Goal: Task Accomplishment & Management: Use online tool/utility

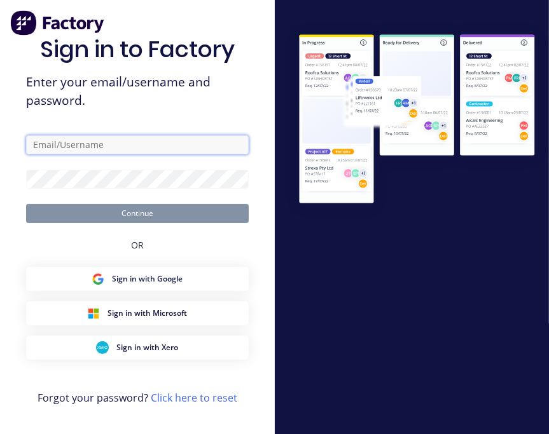
type input "[PERSON_NAME][EMAIL_ADDRESS][DOMAIN_NAME]"
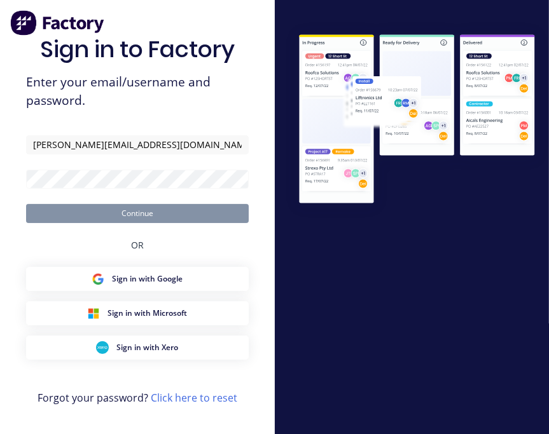
click at [140, 214] on button "Continue" at bounding box center [137, 213] width 222 height 19
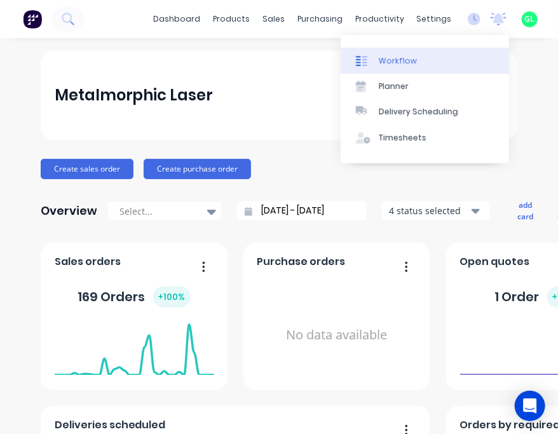
click at [379, 62] on div "Workflow" at bounding box center [398, 60] width 38 height 11
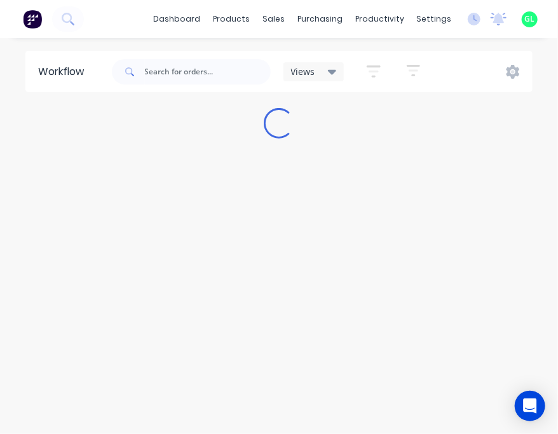
click at [38, 200] on div "Workflow Views Save new view None (Default) edit [PERSON_NAME] edit [PERSON_NAM…" at bounding box center [279, 242] width 558 height 383
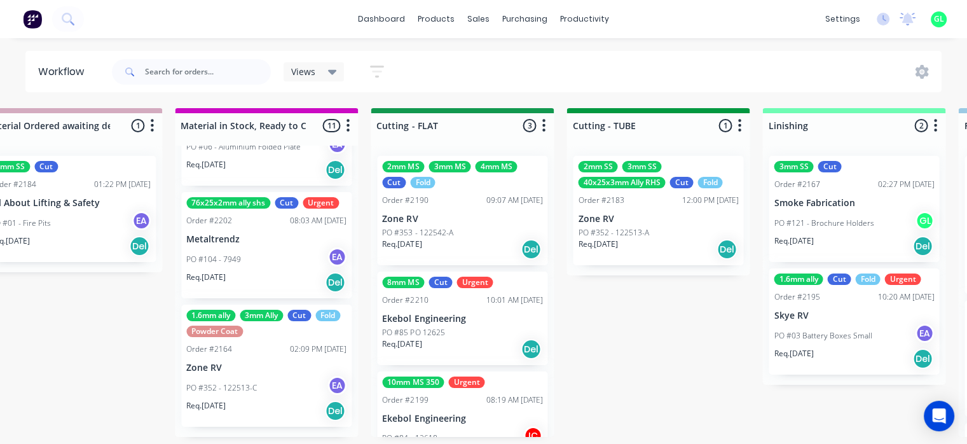
scroll to position [0, 1899]
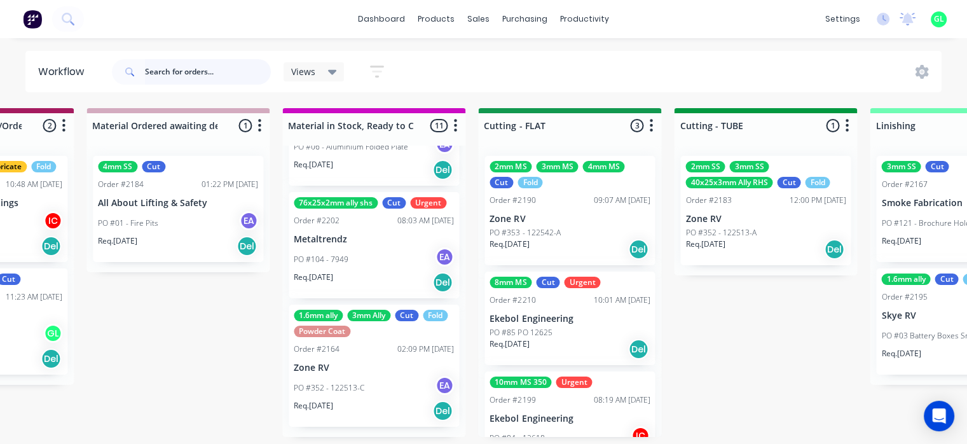
click at [242, 71] on input "text" at bounding box center [208, 71] width 126 height 25
type input "safe"
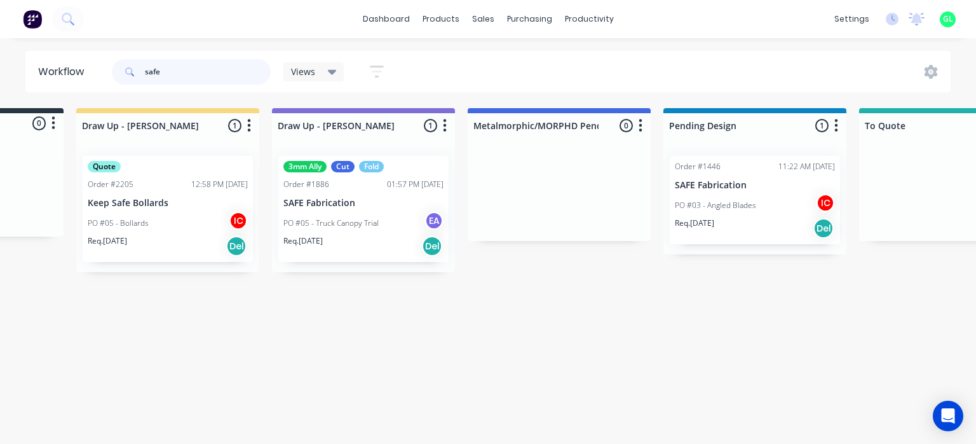
scroll to position [0, 150]
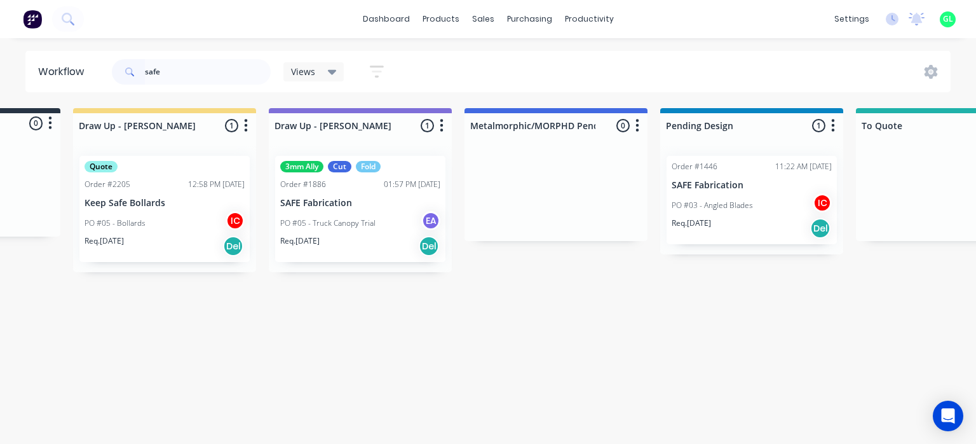
click at [315, 226] on p "PO #05 - Truck Canopy Trial" at bounding box center [327, 222] width 95 height 11
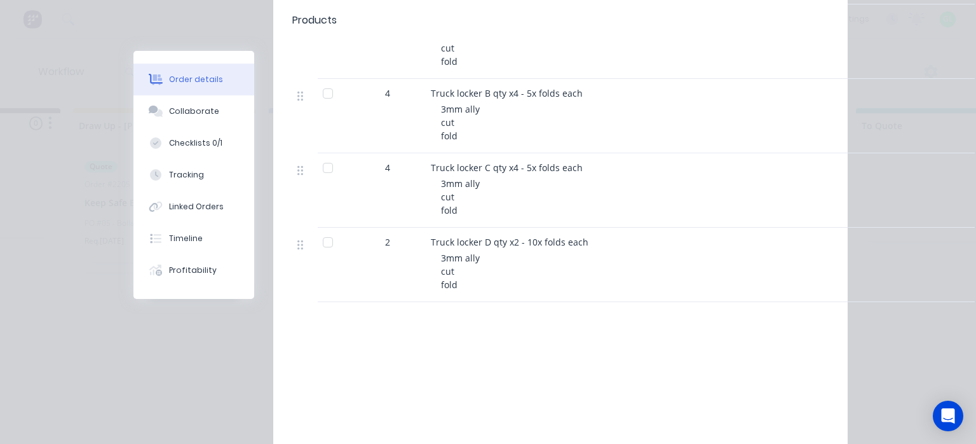
scroll to position [0, 0]
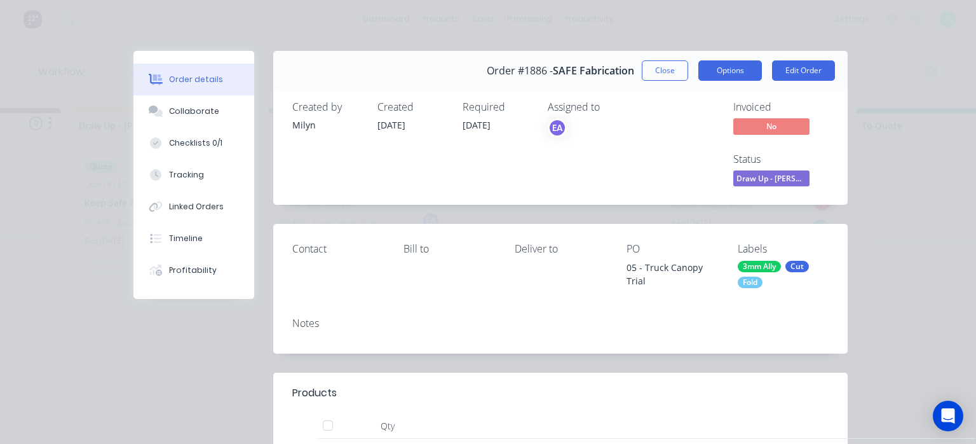
click at [548, 74] on button "Options" at bounding box center [731, 70] width 64 height 20
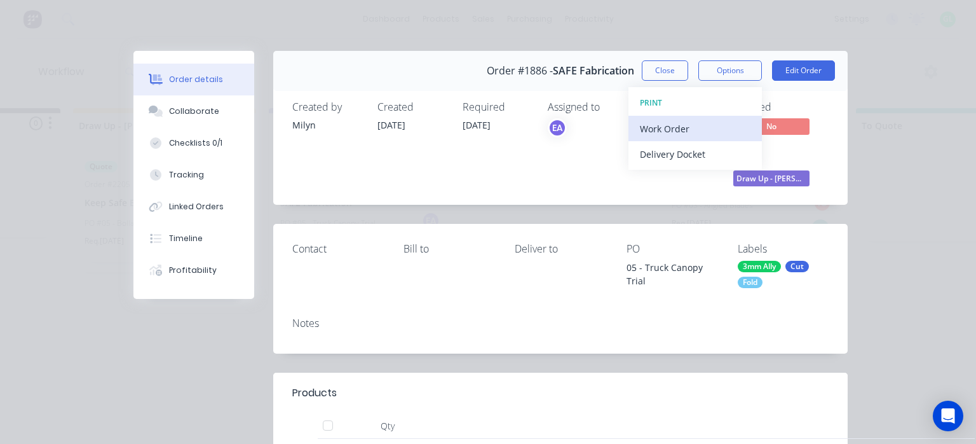
click at [548, 132] on div "Work Order" at bounding box center [695, 128] width 111 height 18
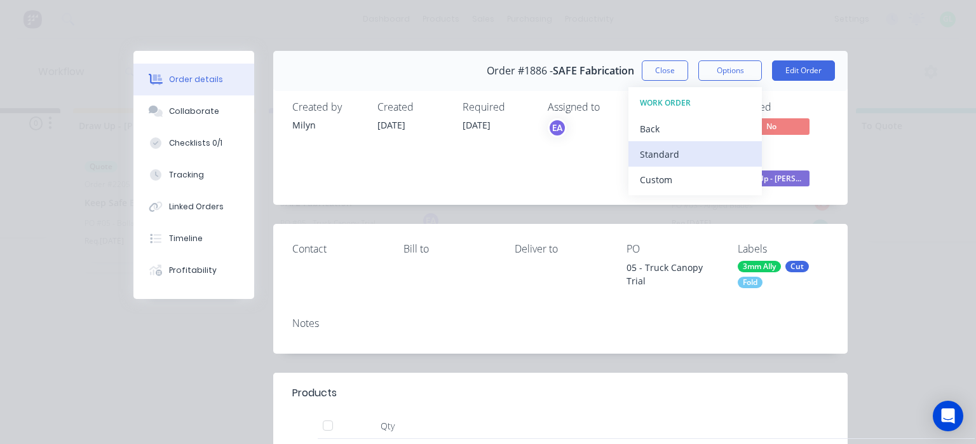
click at [548, 159] on div "Standard" at bounding box center [695, 154] width 111 height 18
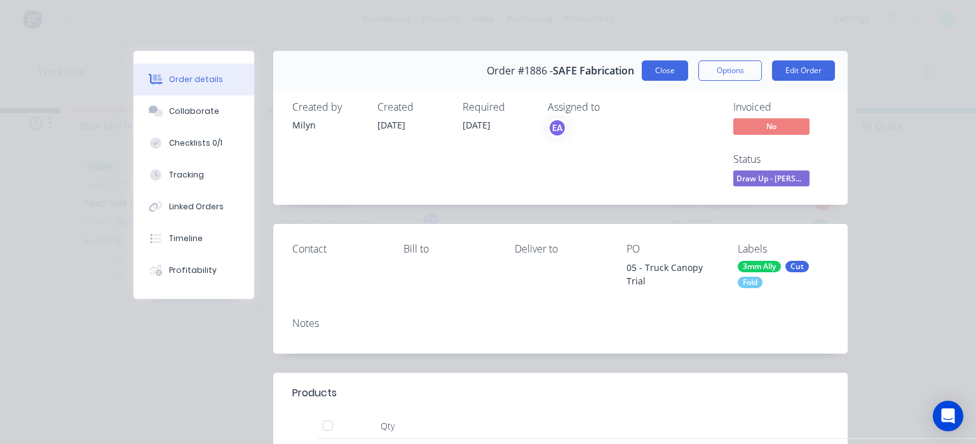
click at [548, 73] on button "Close" at bounding box center [665, 70] width 46 height 20
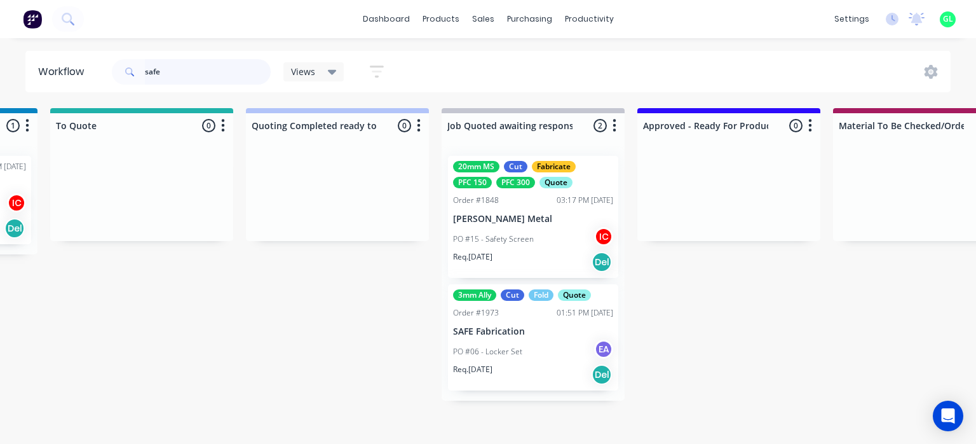
scroll to position [0, 966]
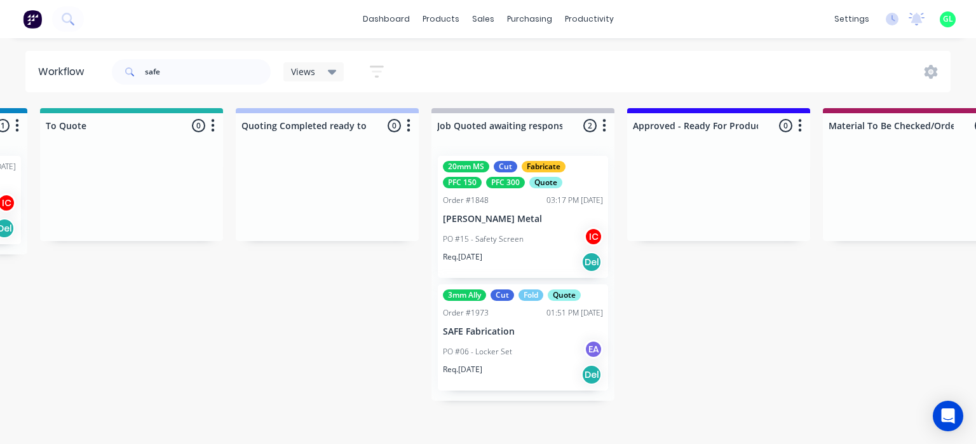
click at [497, 362] on div "PO #06 - Locker Set EA" at bounding box center [523, 351] width 160 height 24
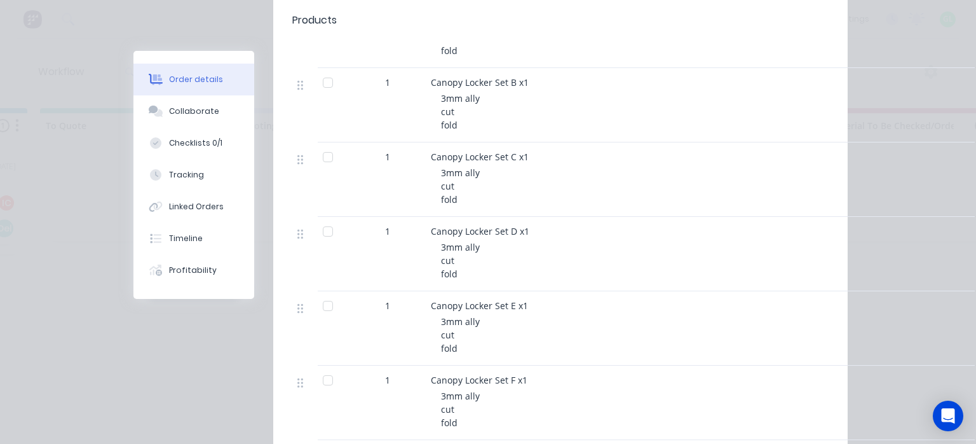
scroll to position [0, 0]
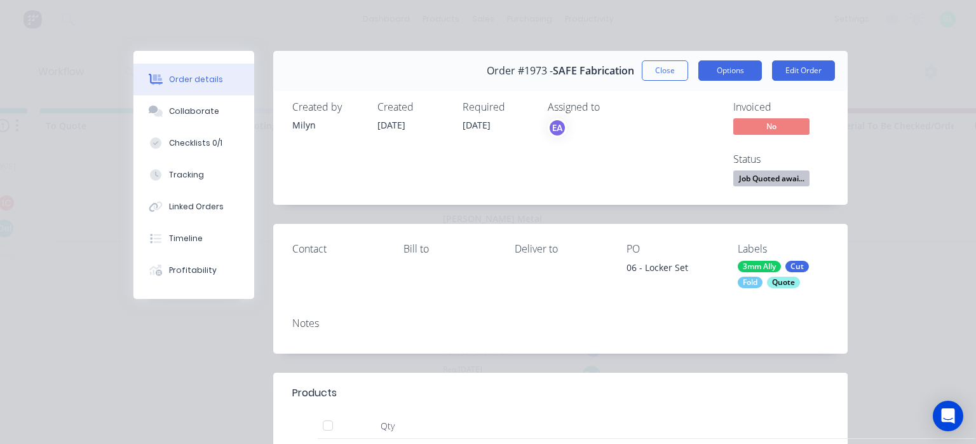
click at [548, 69] on button "Options" at bounding box center [731, 70] width 64 height 20
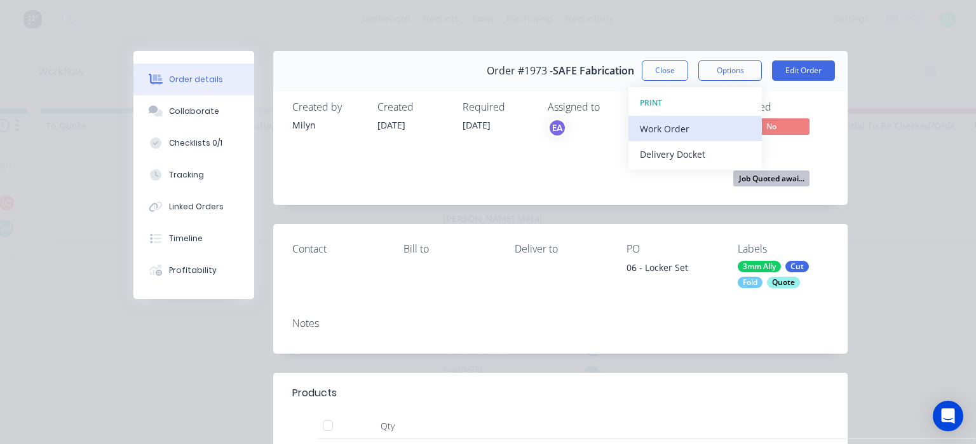
click at [548, 126] on div "Work Order" at bounding box center [695, 128] width 111 height 18
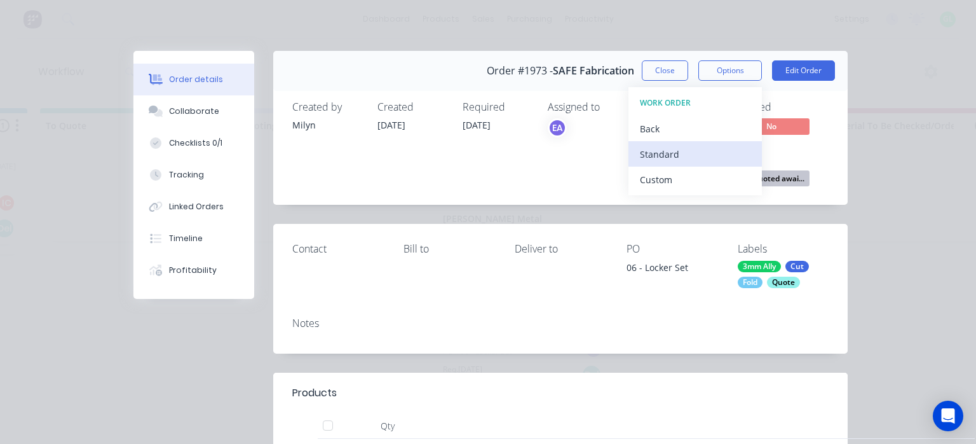
click at [548, 145] on div "Standard" at bounding box center [695, 154] width 111 height 18
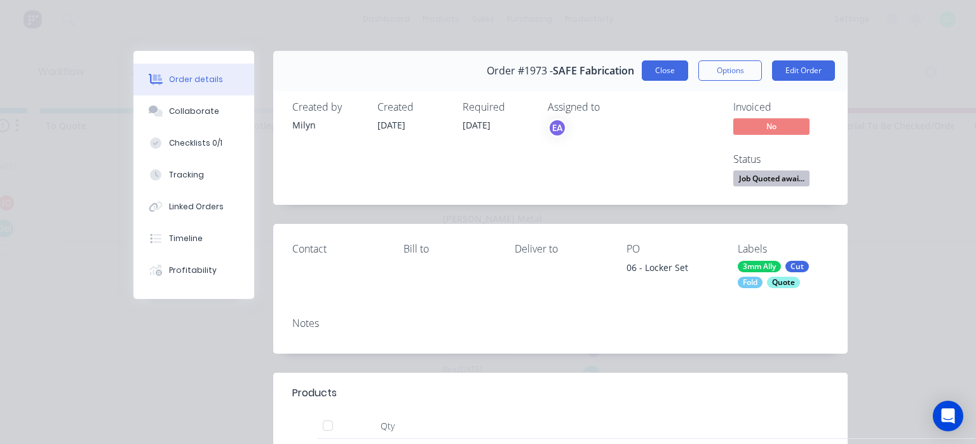
click at [548, 74] on button "Close" at bounding box center [665, 70] width 46 height 20
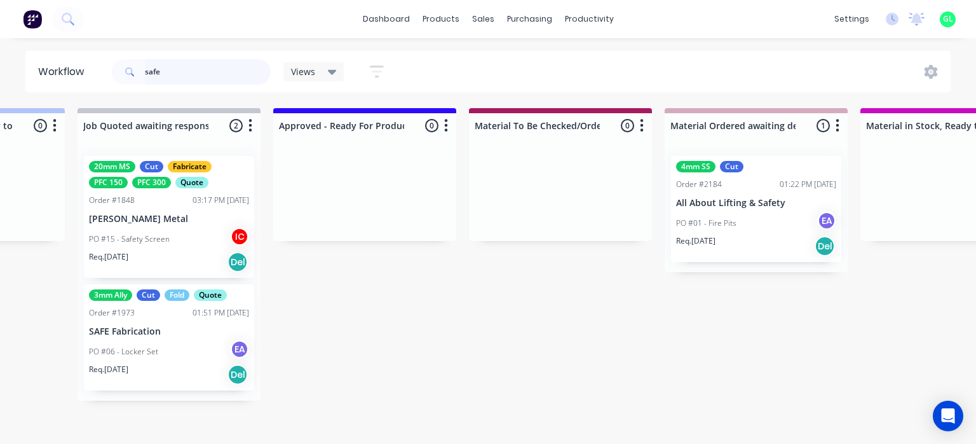
scroll to position [0, 1323]
